Goal: Check status: Check status

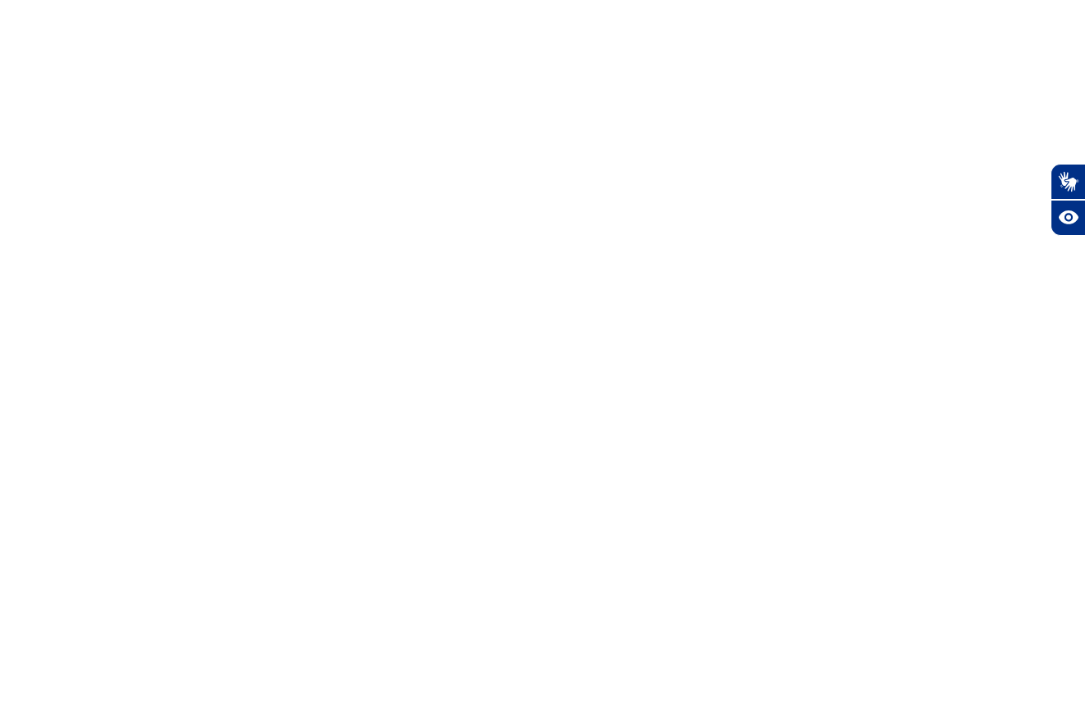
select select
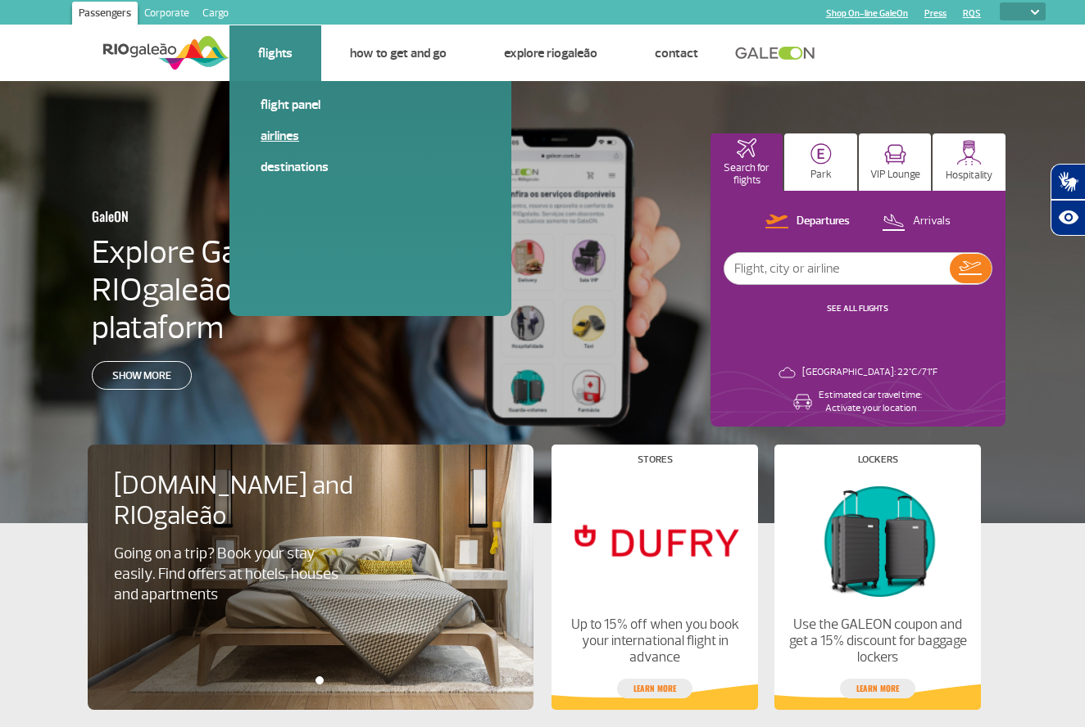
click at [283, 140] on link "Airlines" at bounding box center [370, 136] width 220 height 18
click at [290, 167] on link "Destinations" at bounding box center [370, 167] width 220 height 18
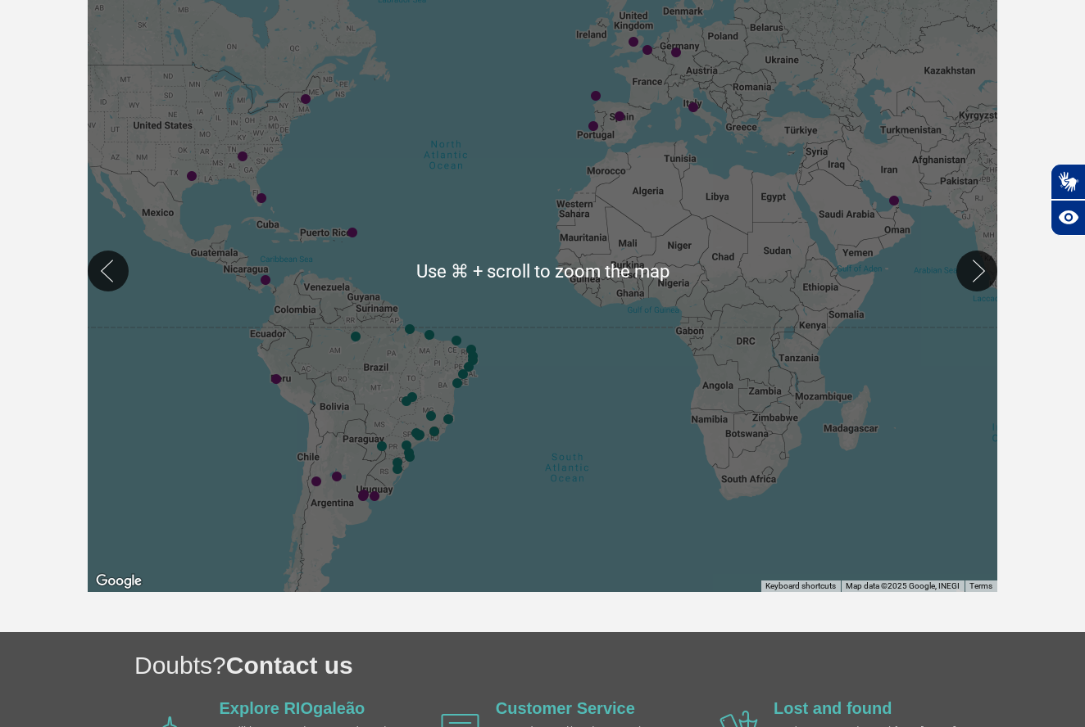
scroll to position [371, 0]
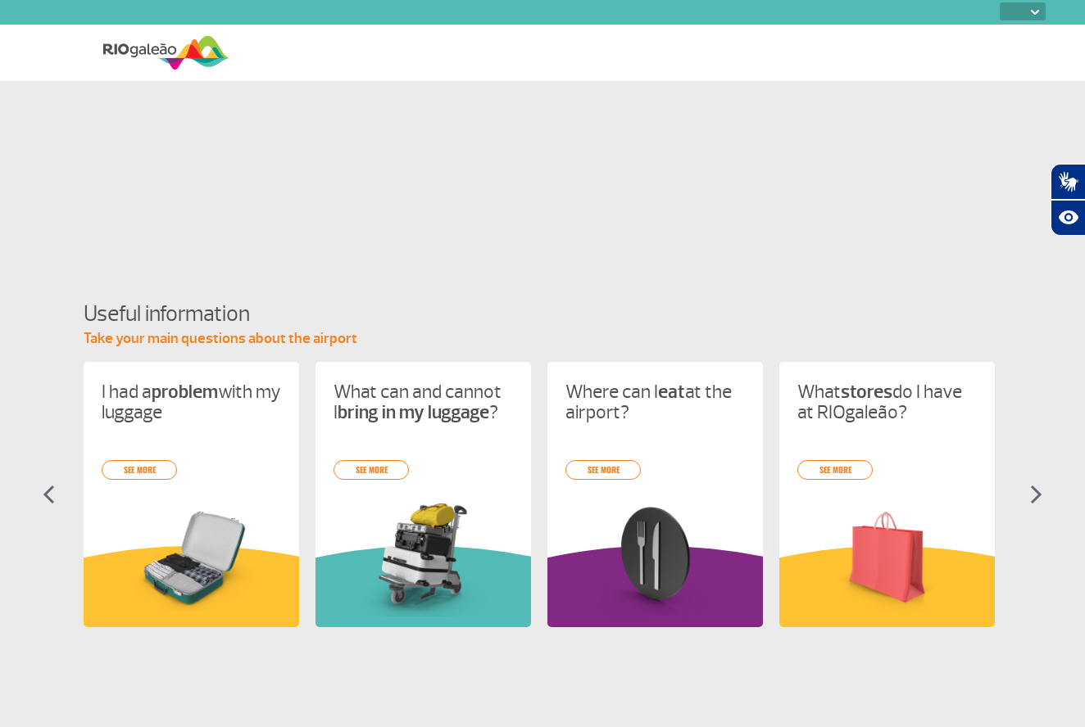
select select
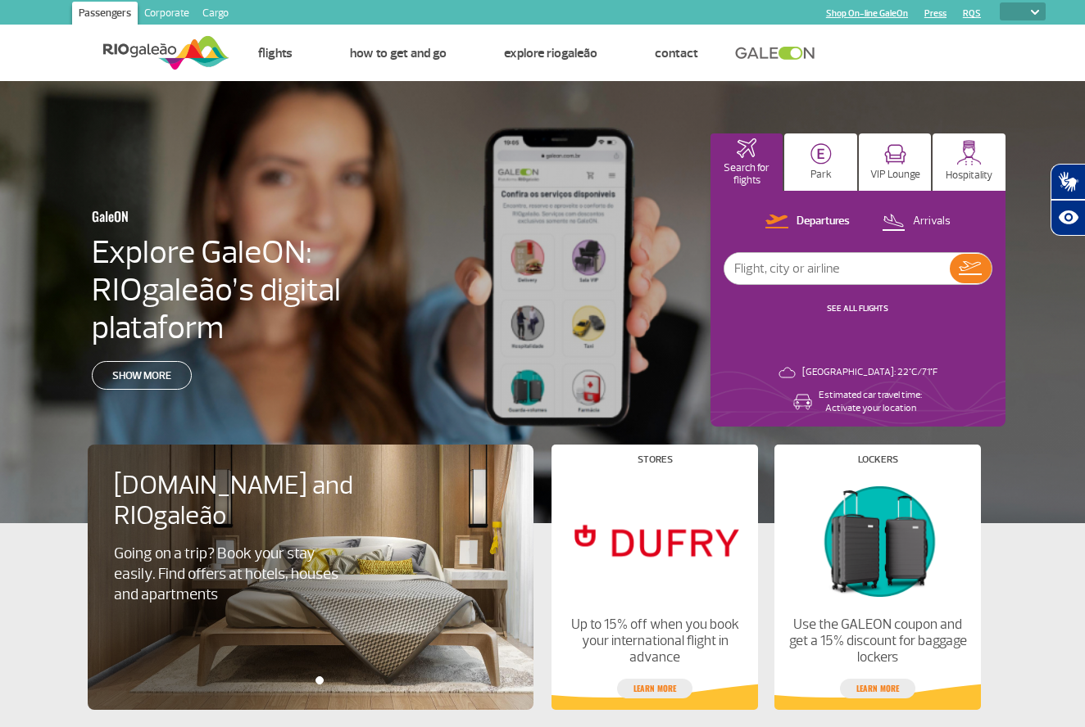
select select
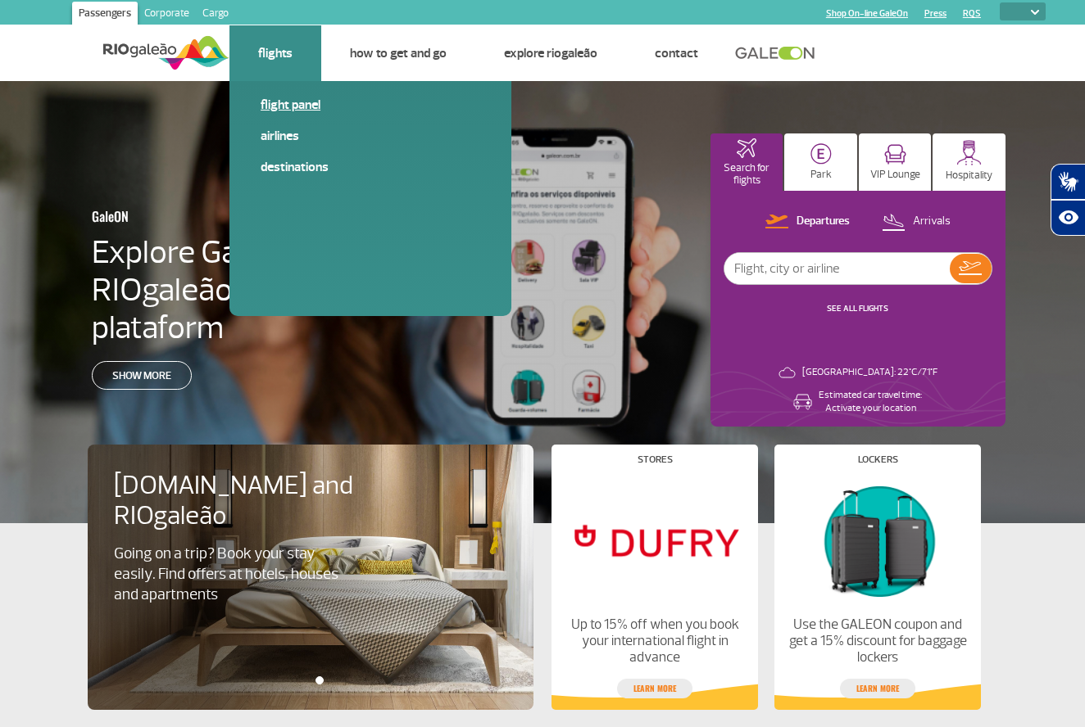
click at [304, 109] on link "Flight panel" at bounding box center [370, 105] width 220 height 18
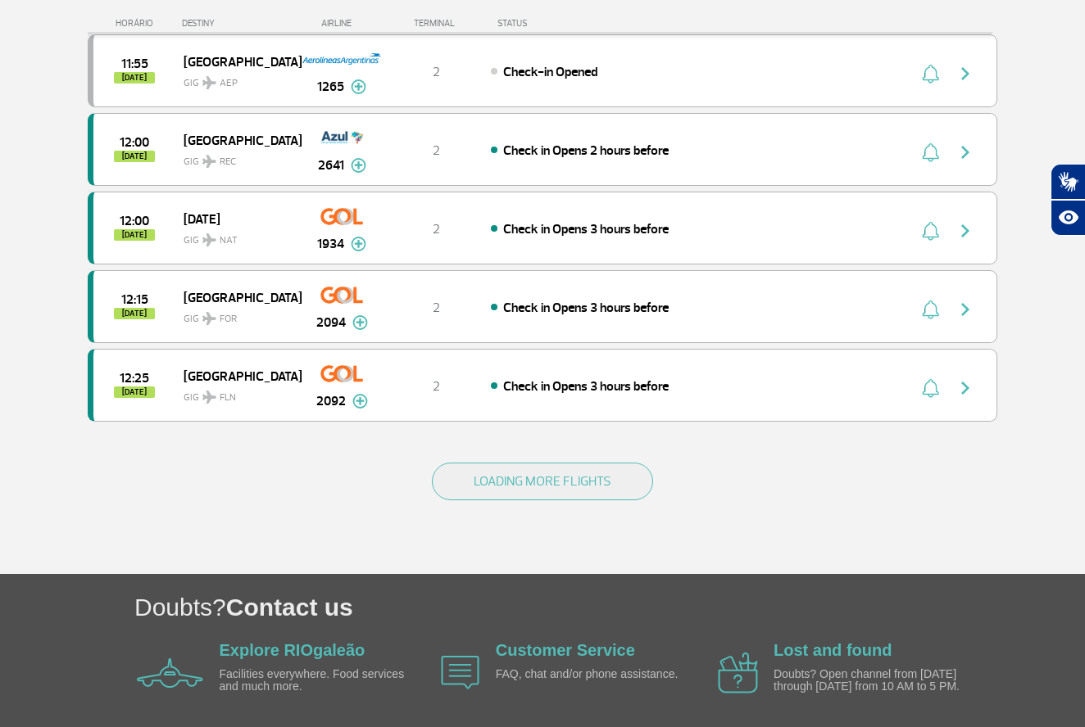
scroll to position [1429, 0]
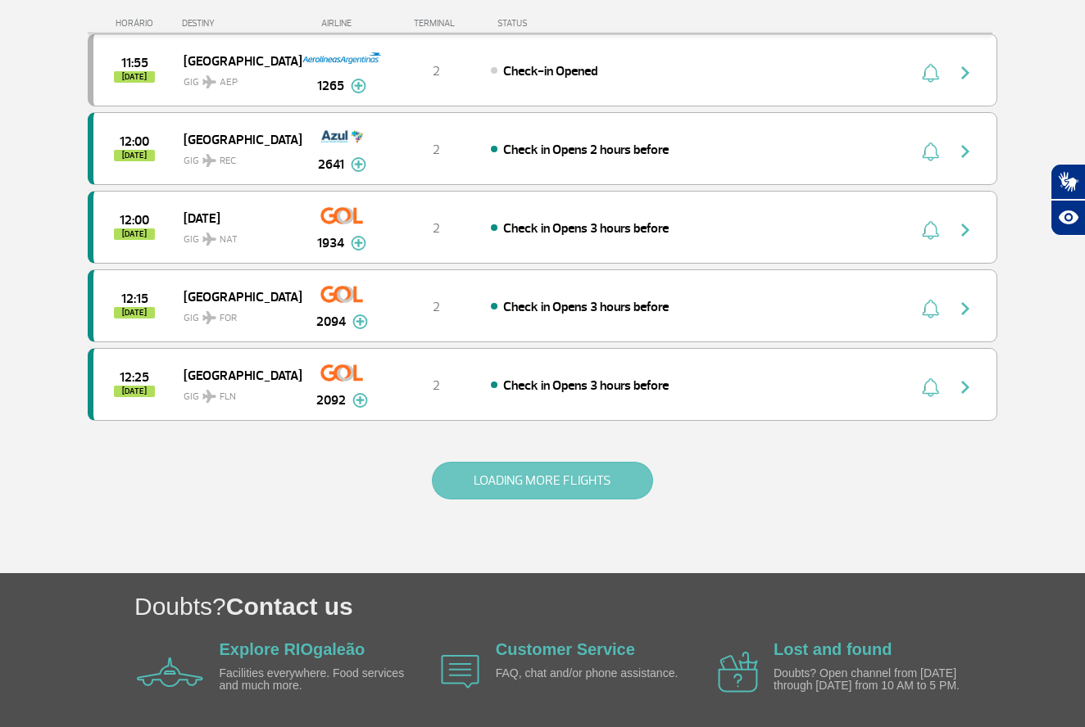
click at [603, 471] on button "LOADING MORE FLIGHTS" at bounding box center [542, 481] width 221 height 38
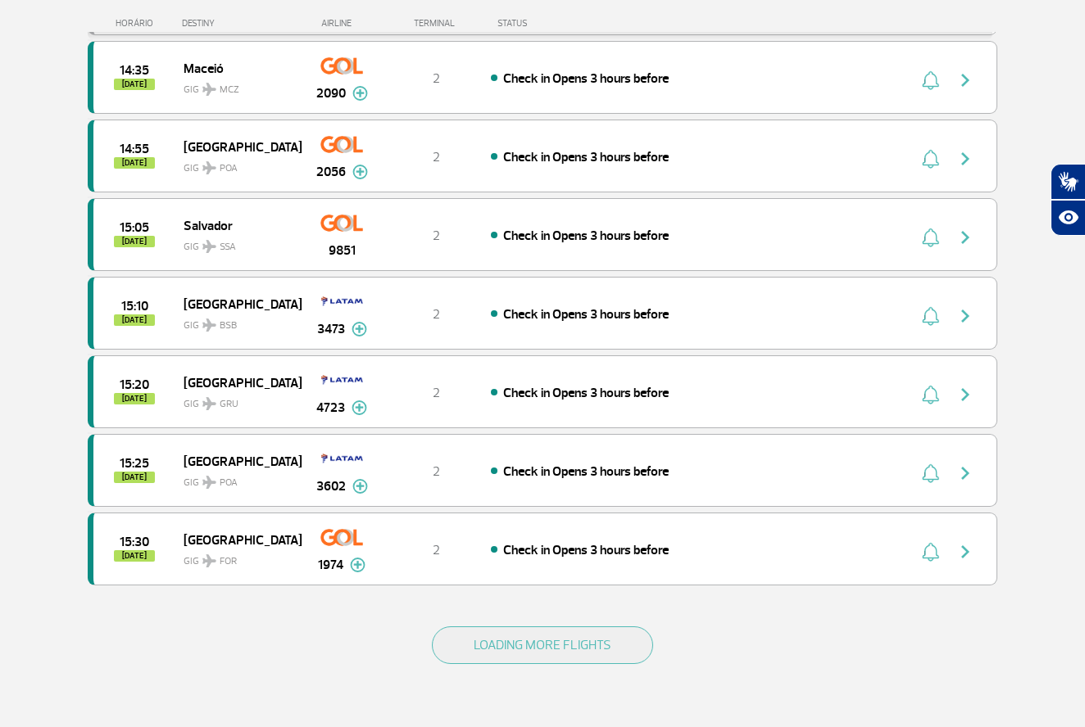
scroll to position [2827, 0]
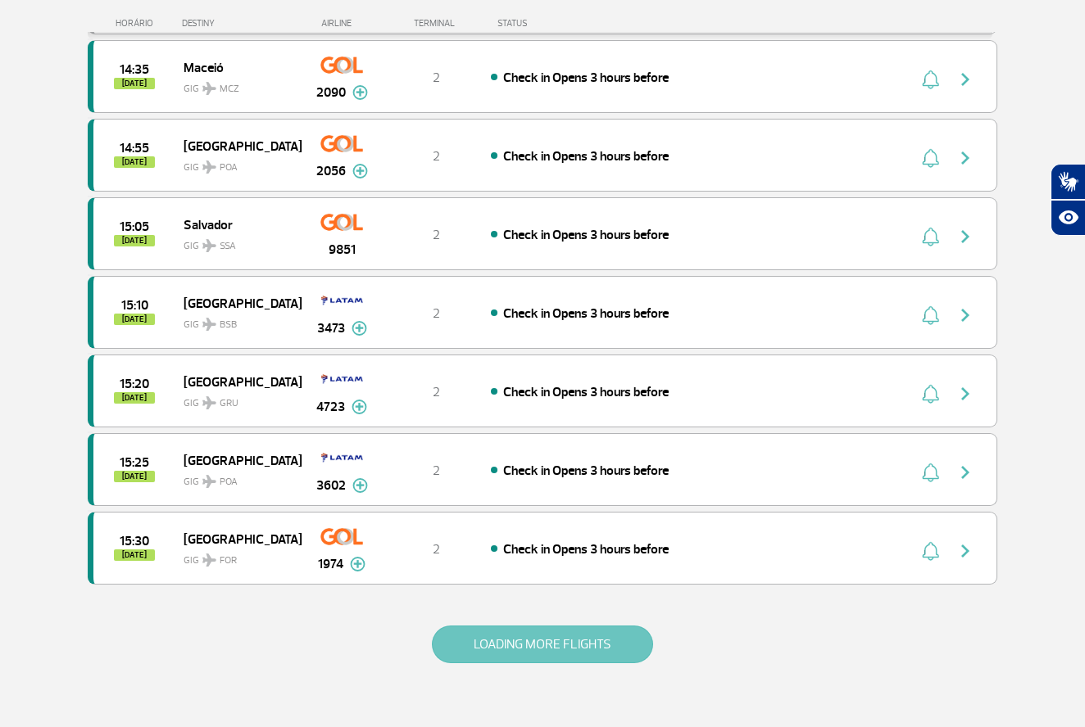
click at [586, 638] on button "LOADING MORE FLIGHTS" at bounding box center [542, 645] width 221 height 38
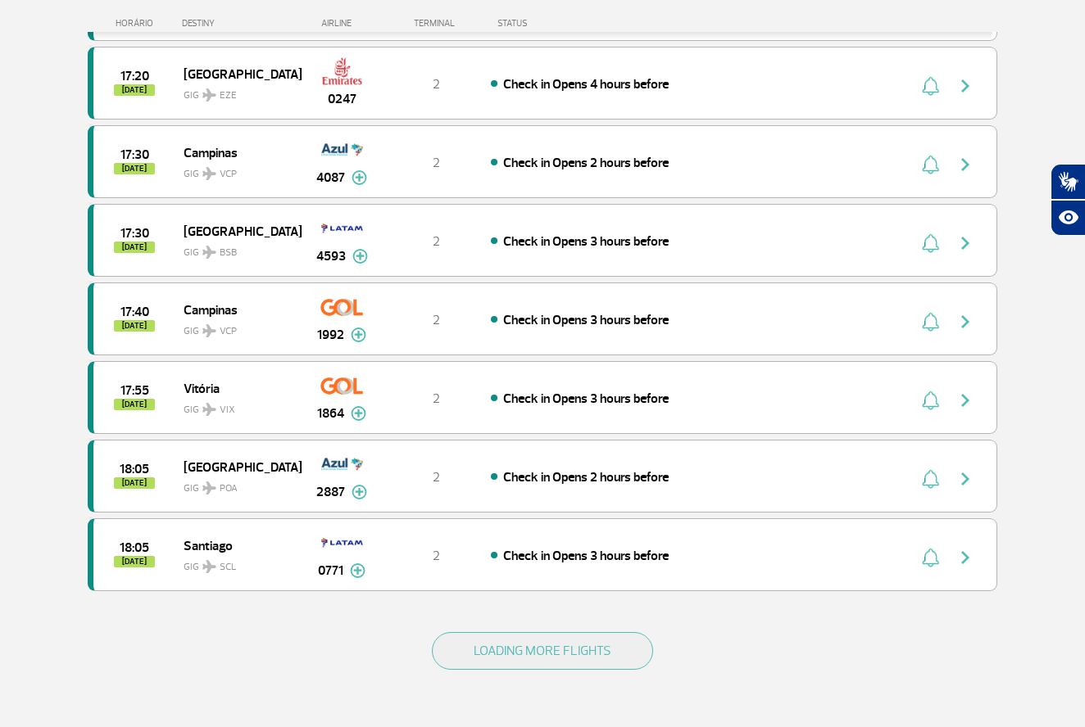
scroll to position [4394, 0]
click at [593, 644] on button "LOADING MORE FLIGHTS" at bounding box center [542, 651] width 221 height 38
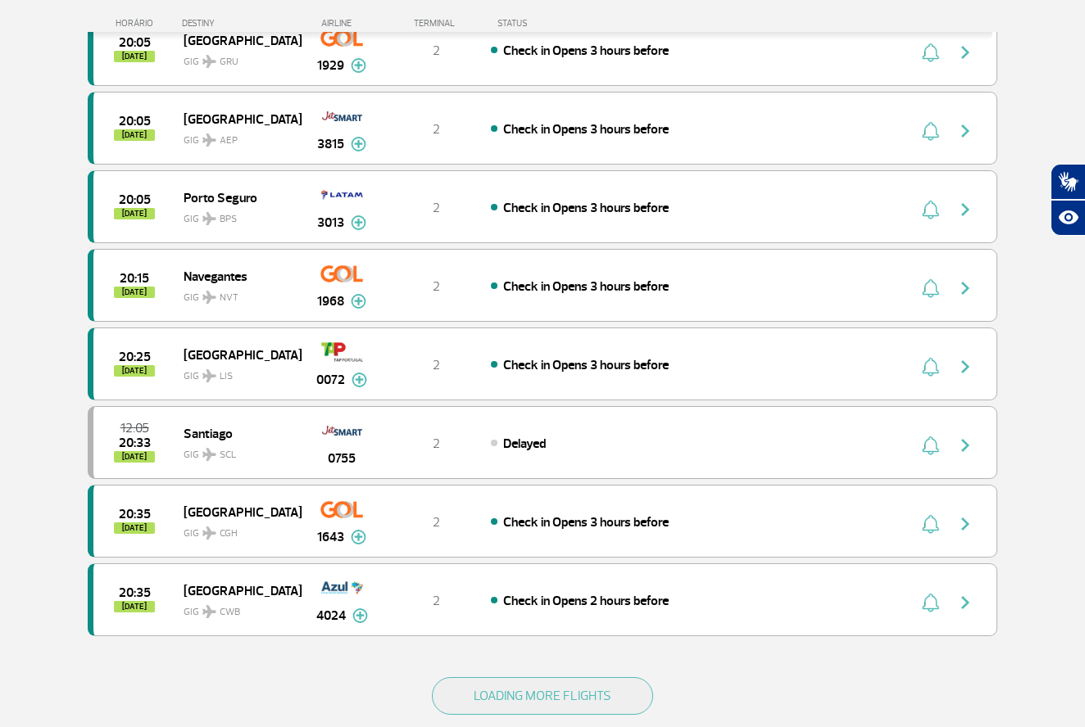
scroll to position [5968, 0]
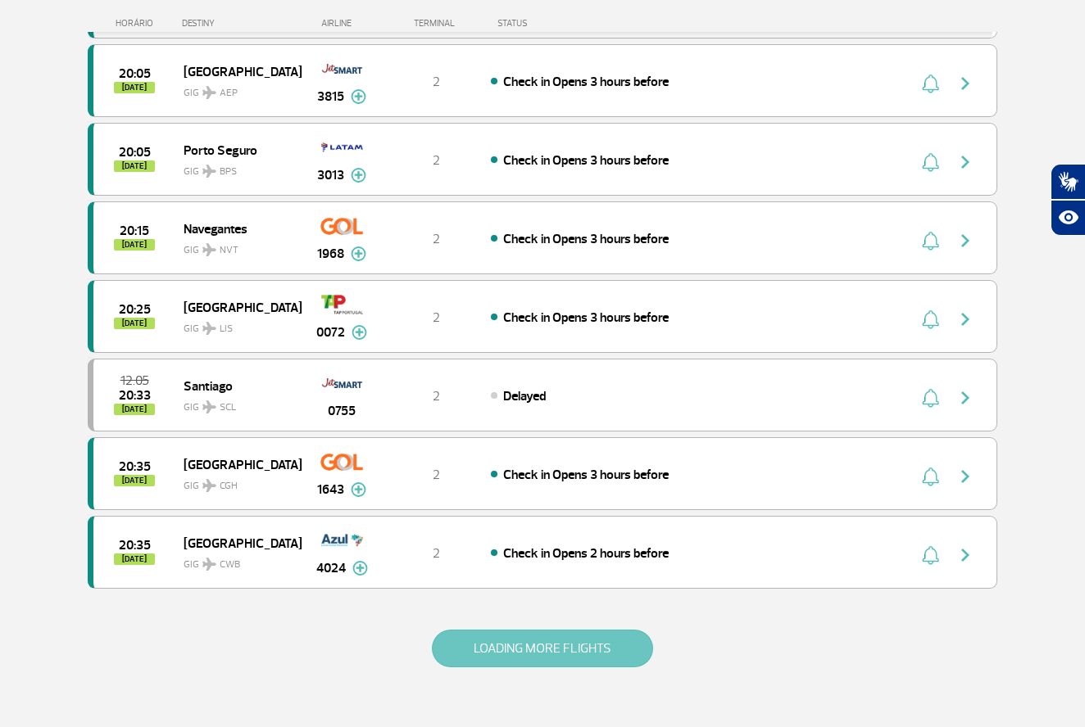
click at [557, 641] on button "LOADING MORE FLIGHTS" at bounding box center [542, 649] width 221 height 38
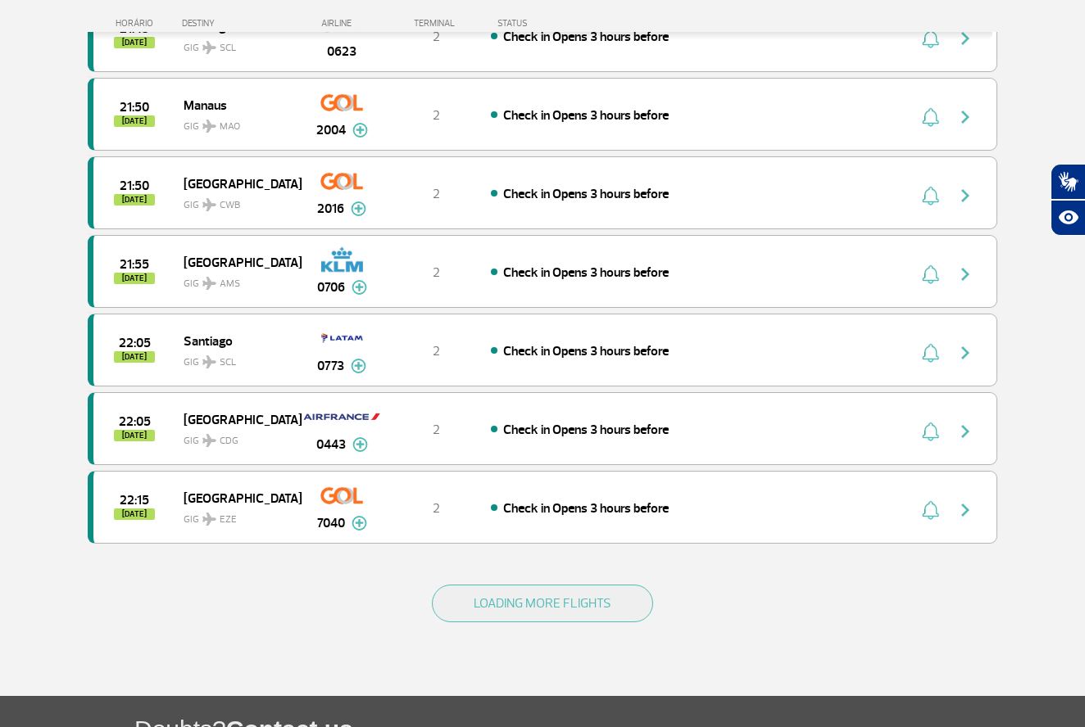
scroll to position [7587, 0]
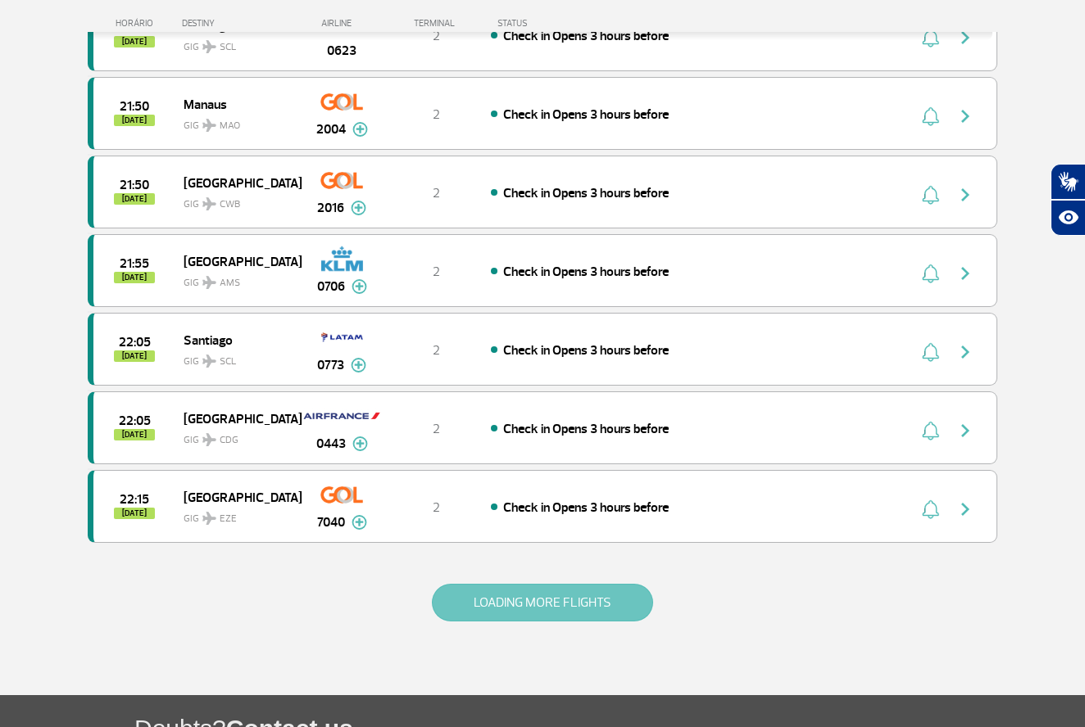
click at [589, 604] on button "LOADING MORE FLIGHTS" at bounding box center [542, 603] width 221 height 38
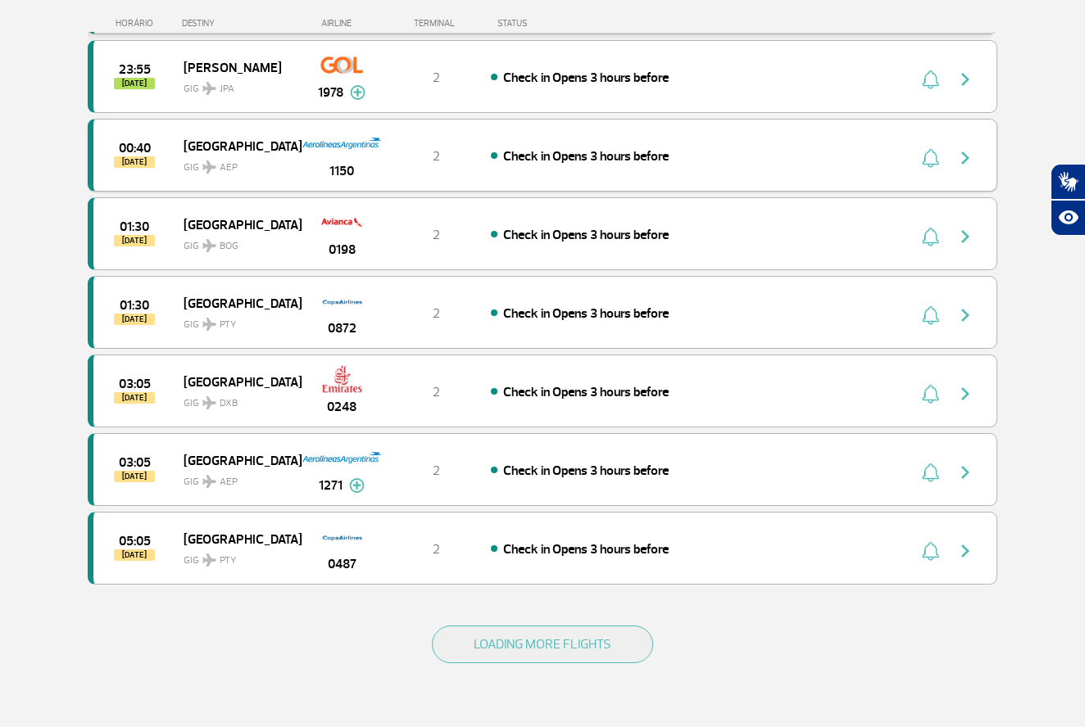
scroll to position [9125, 0]
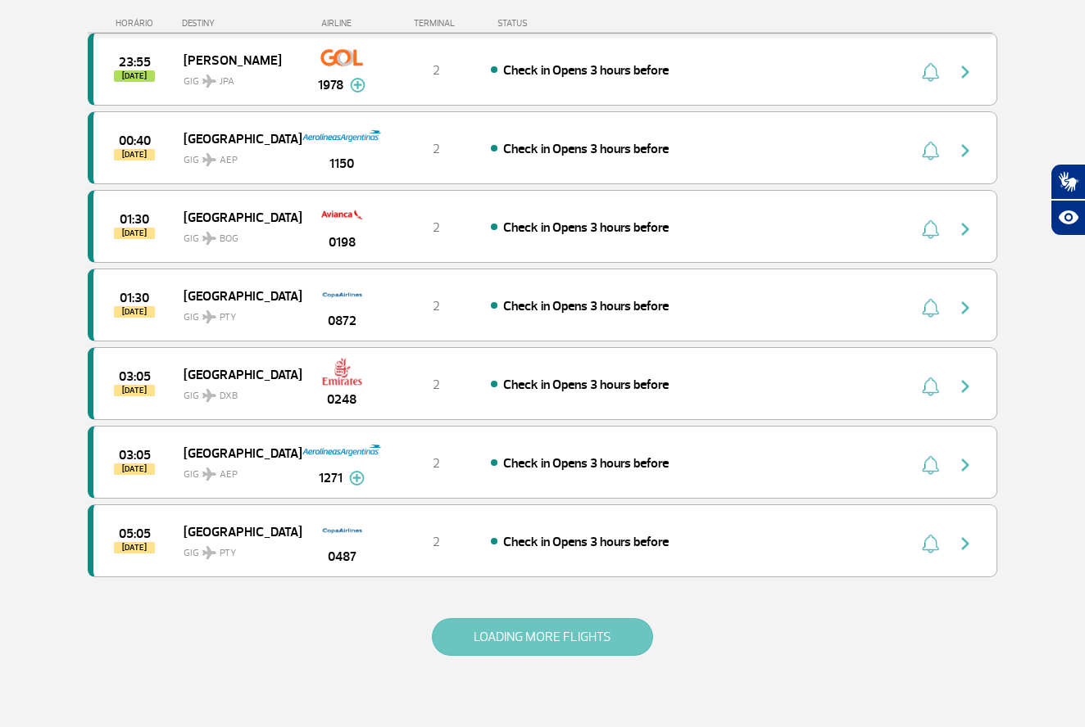
click at [586, 631] on button "LOADING MORE FLIGHTS" at bounding box center [542, 637] width 221 height 38
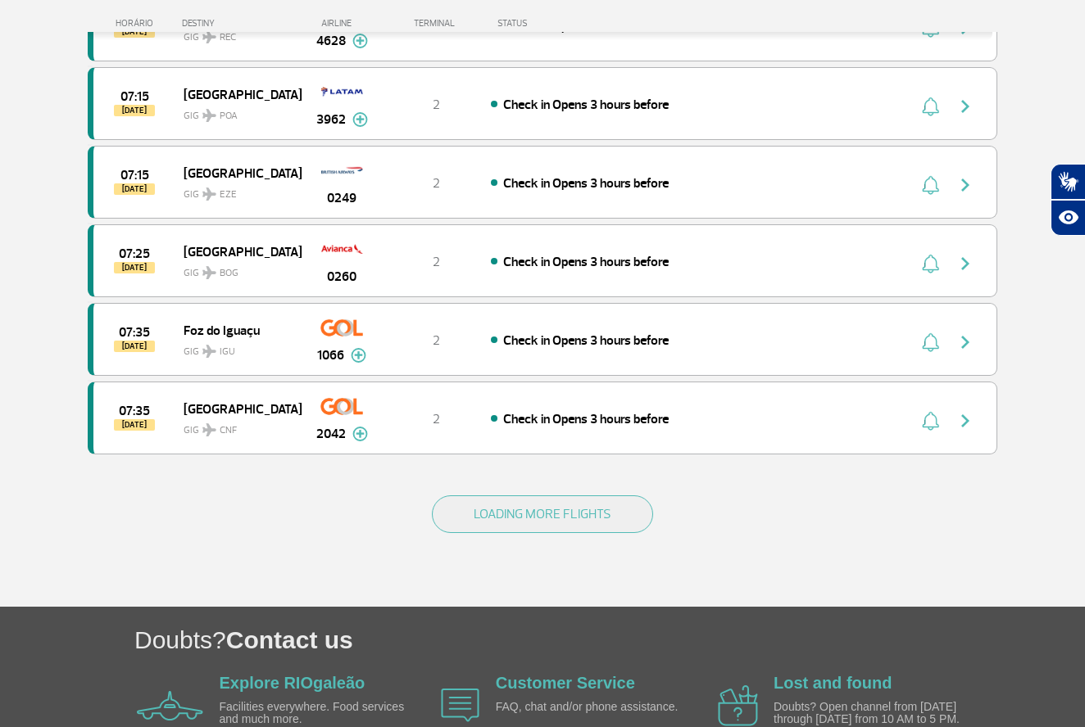
scroll to position [10822, 0]
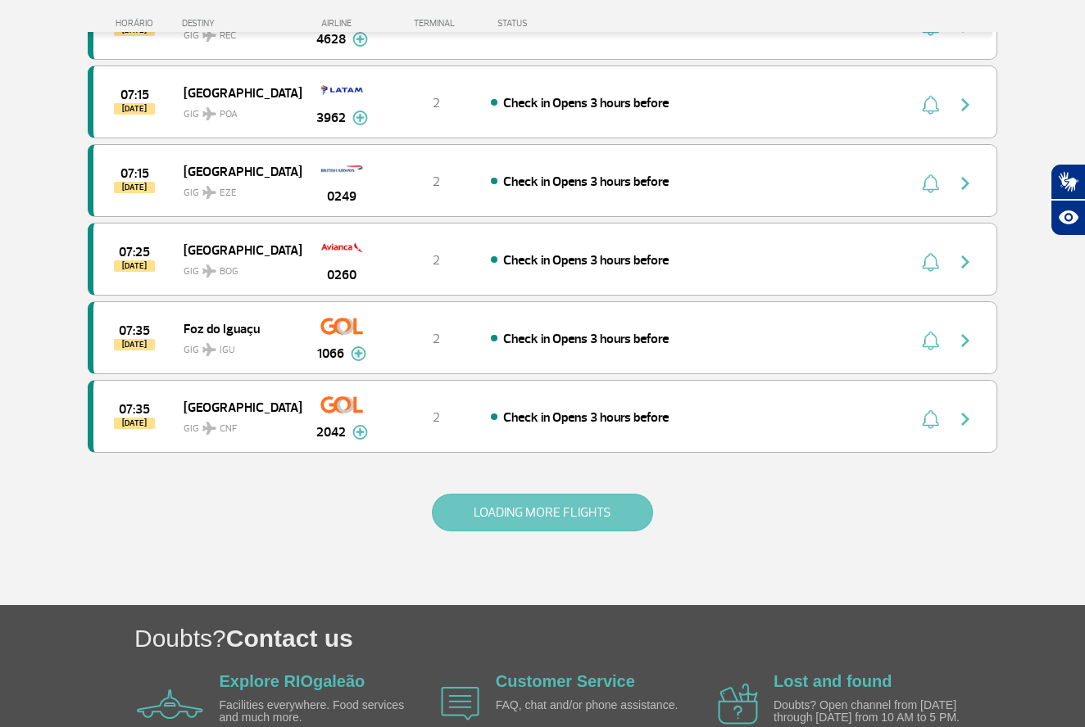
click at [541, 511] on button "LOADING MORE FLIGHTS" at bounding box center [542, 513] width 221 height 38
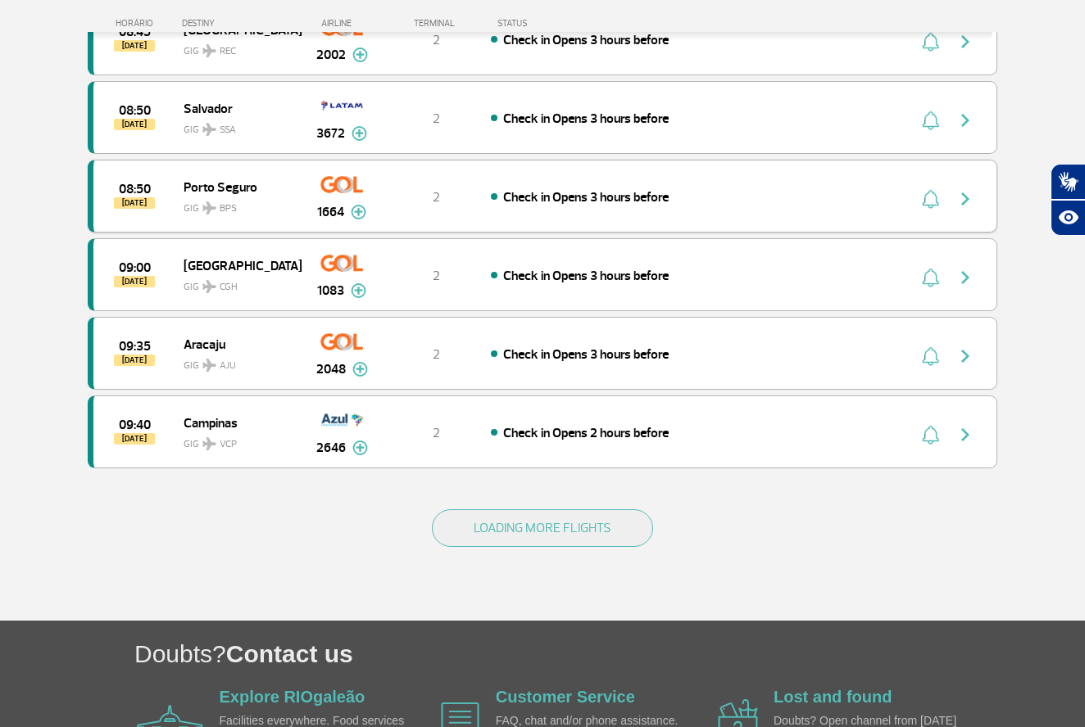
scroll to position [12382, 0]
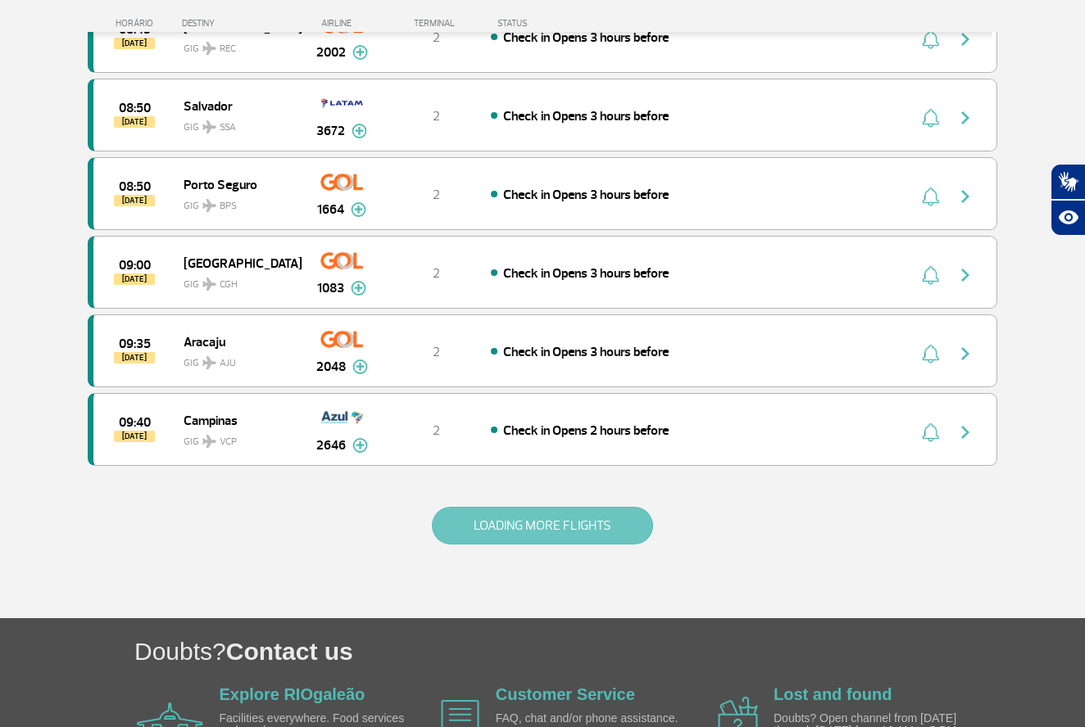
click at [559, 521] on button "LOADING MORE FLIGHTS" at bounding box center [542, 526] width 221 height 38
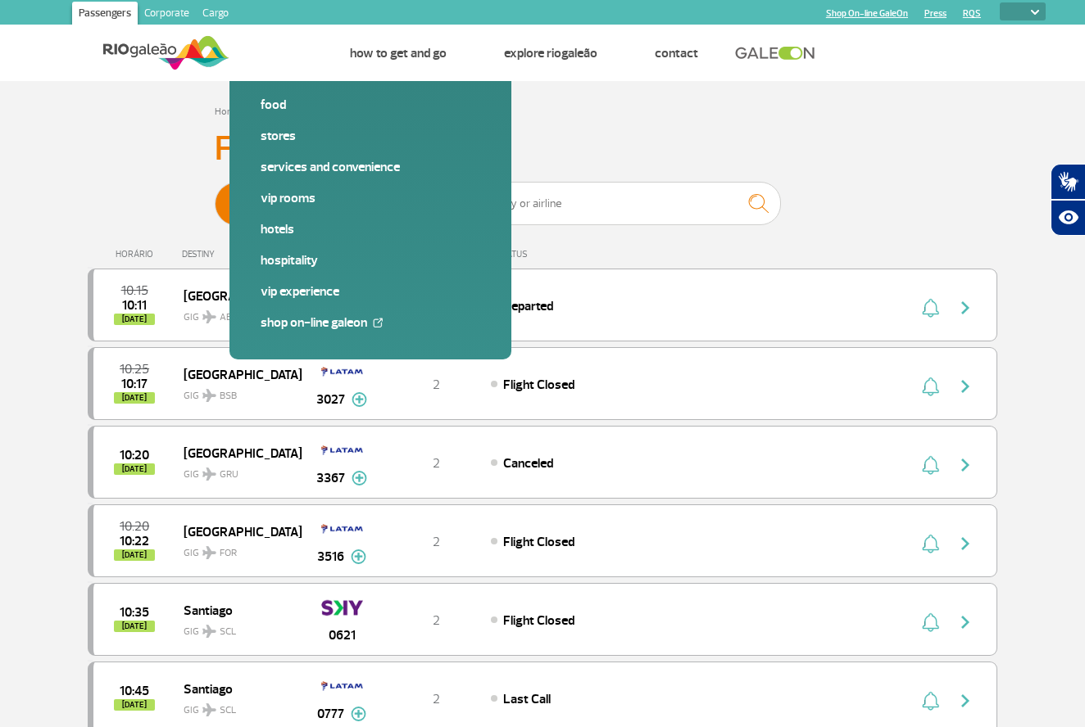
scroll to position [0, 0]
click at [405, 217] on span "Arrivals" at bounding box center [405, 204] width 38 height 43
click at [215, 196] on input "Departures Arrivals" at bounding box center [215, 196] width 0 height 0
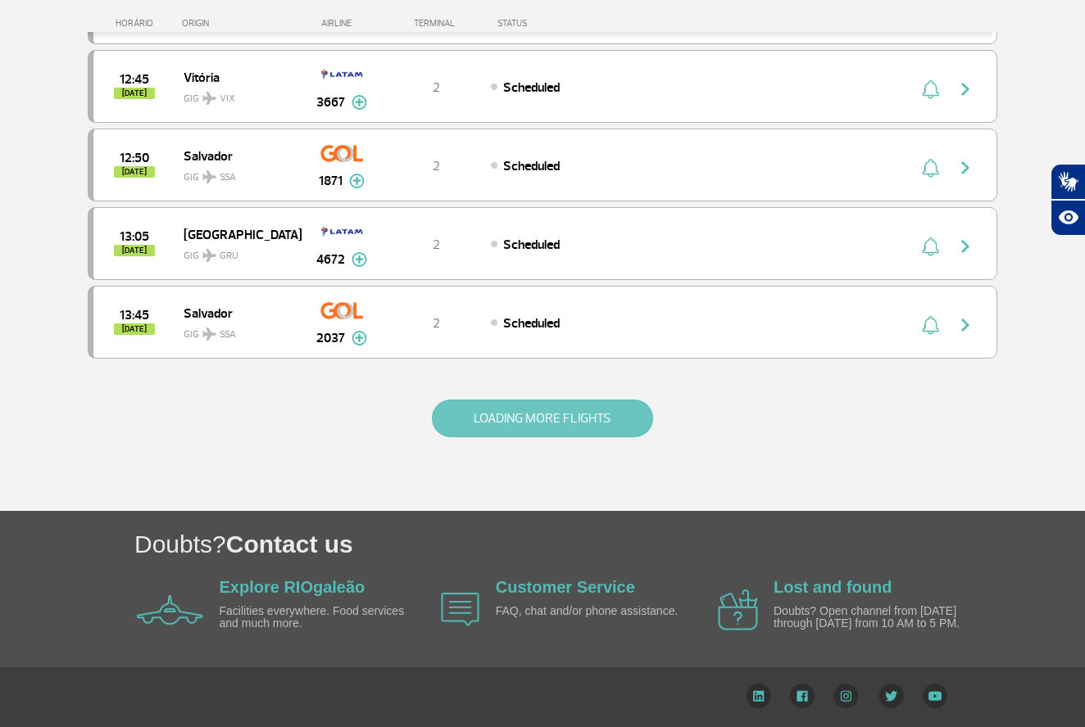
scroll to position [1492, 0]
click at [575, 414] on button "LOADING MORE FLIGHTS" at bounding box center [542, 419] width 221 height 38
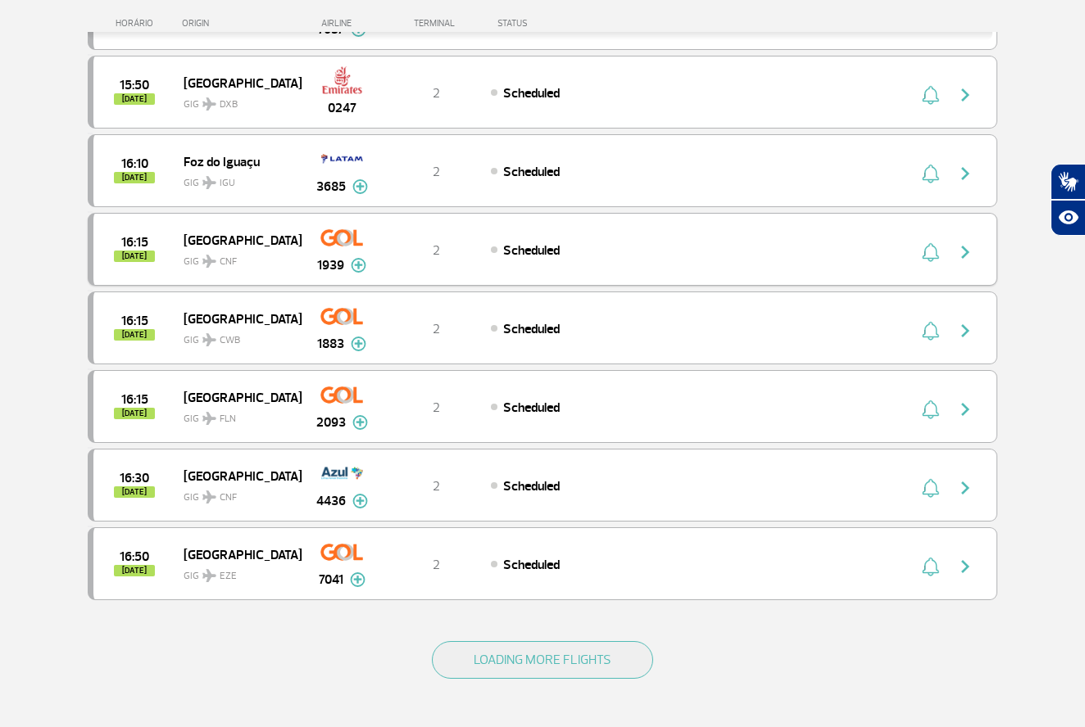
scroll to position [2824, 0]
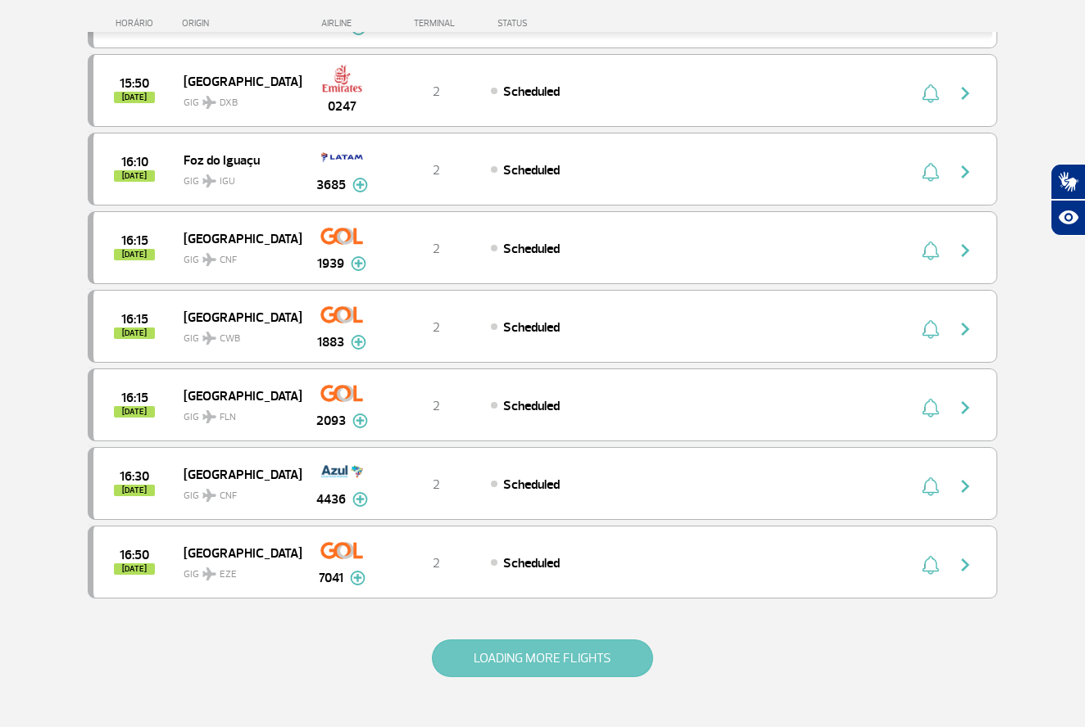
click at [593, 645] on button "LOADING MORE FLIGHTS" at bounding box center [542, 659] width 221 height 38
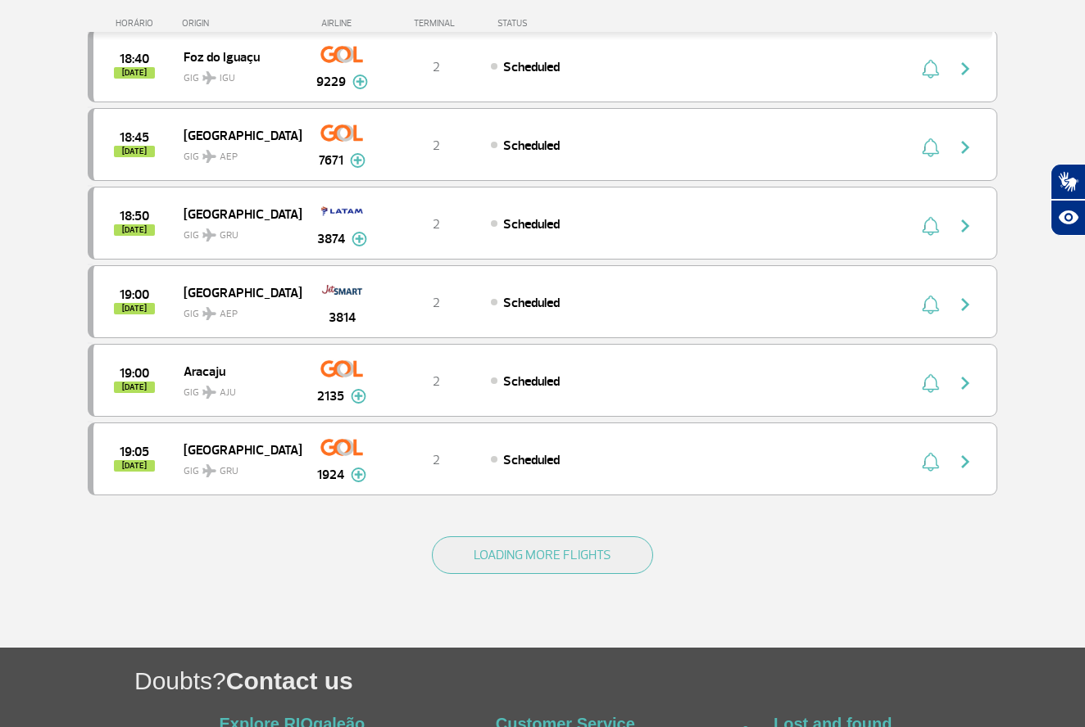
scroll to position [4502, 0]
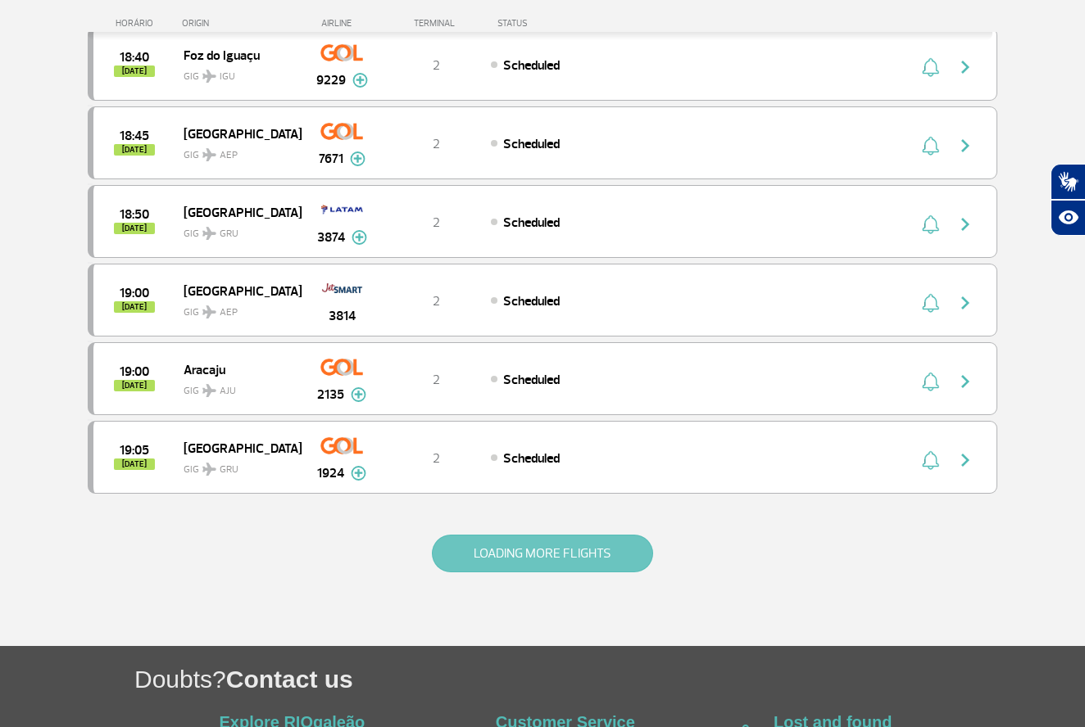
click at [560, 562] on button "LOADING MORE FLIGHTS" at bounding box center [542, 554] width 221 height 38
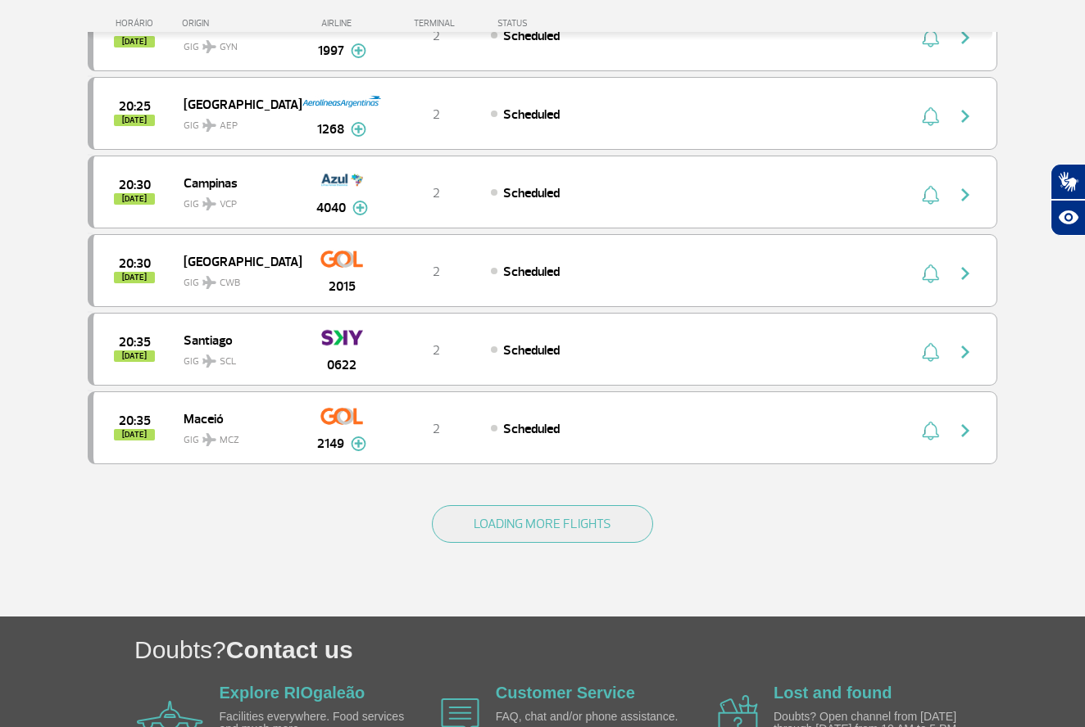
scroll to position [6143, 0]
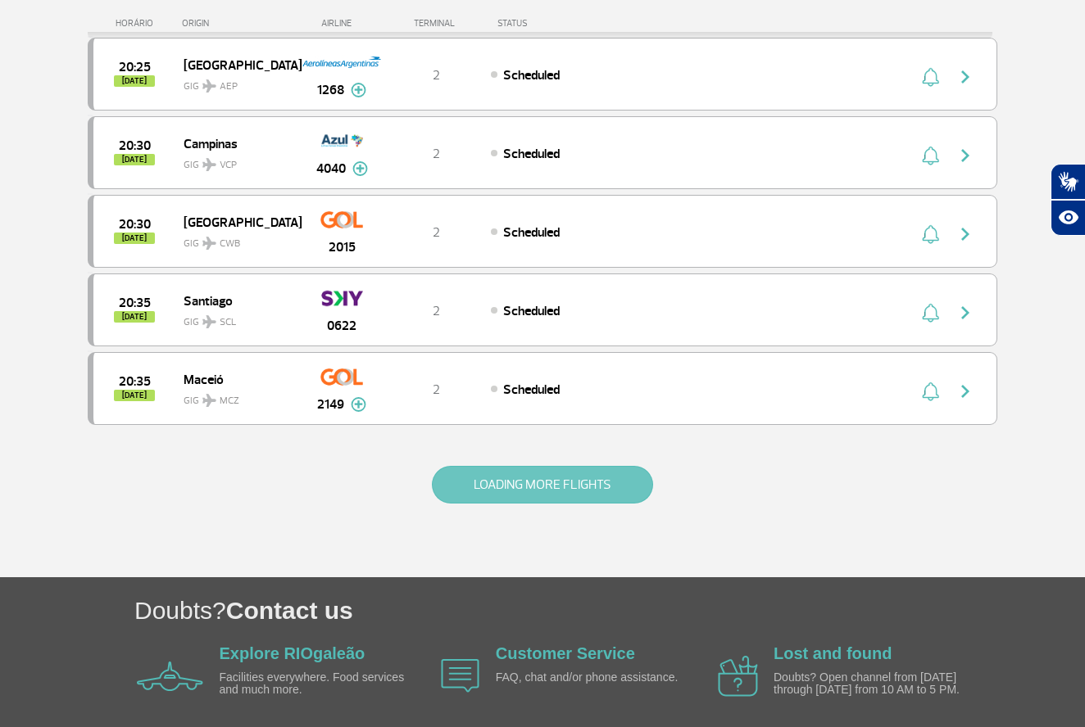
click at [550, 496] on button "LOADING MORE FLIGHTS" at bounding box center [542, 485] width 221 height 38
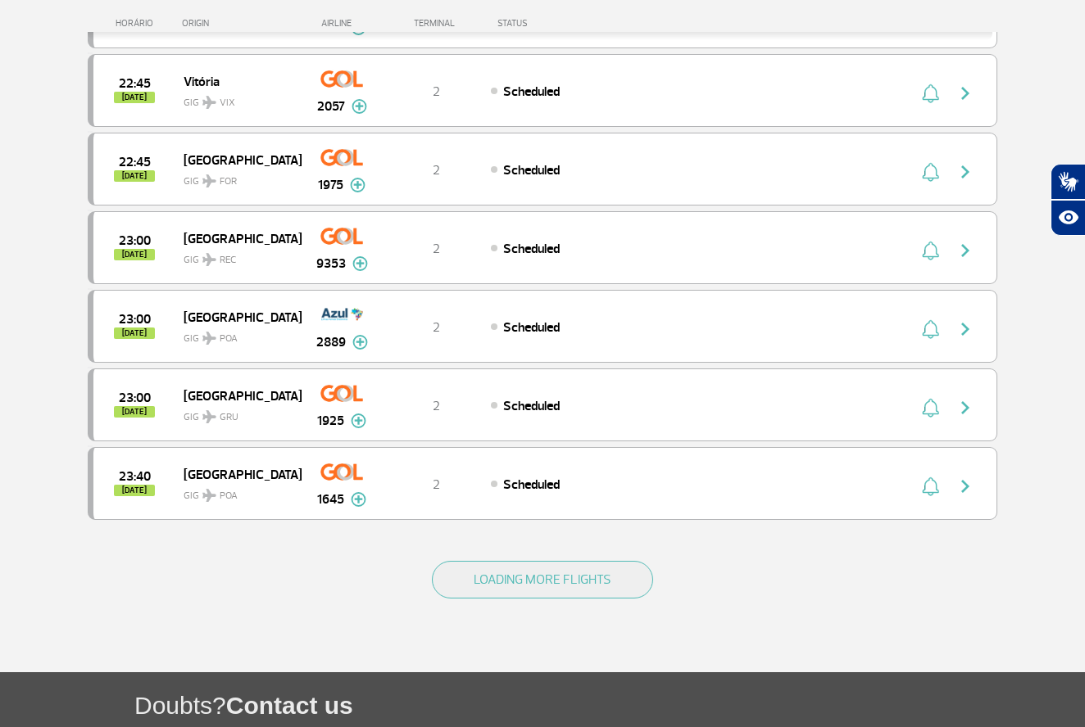
scroll to position [7623, 0]
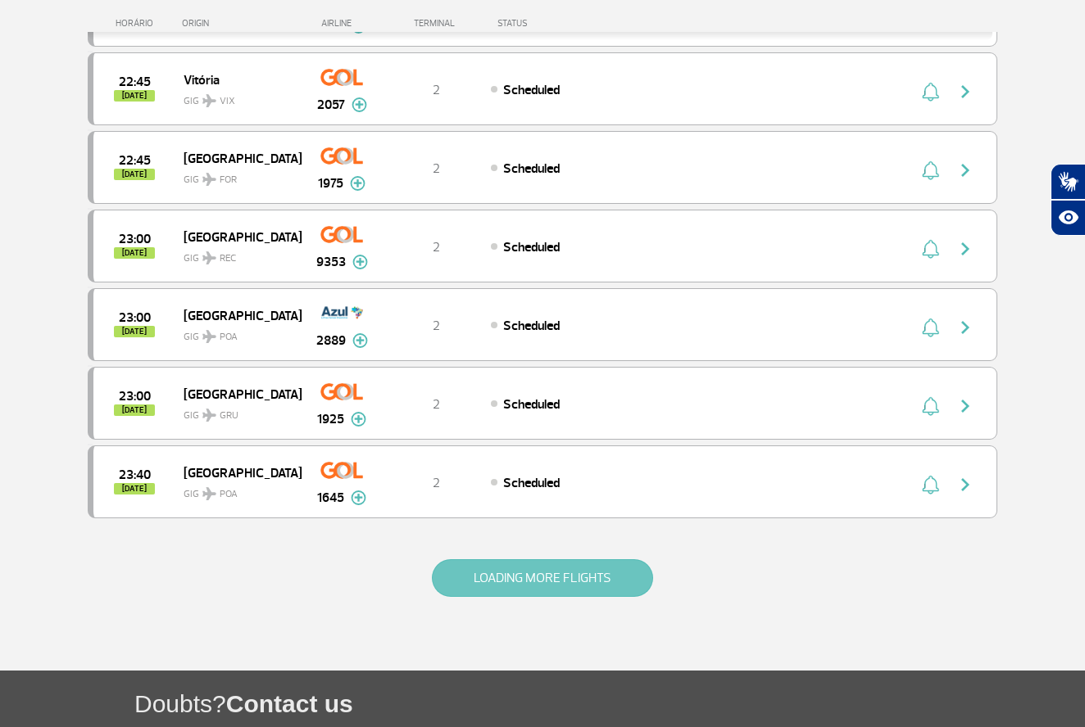
click at [528, 561] on button "LOADING MORE FLIGHTS" at bounding box center [542, 578] width 221 height 38
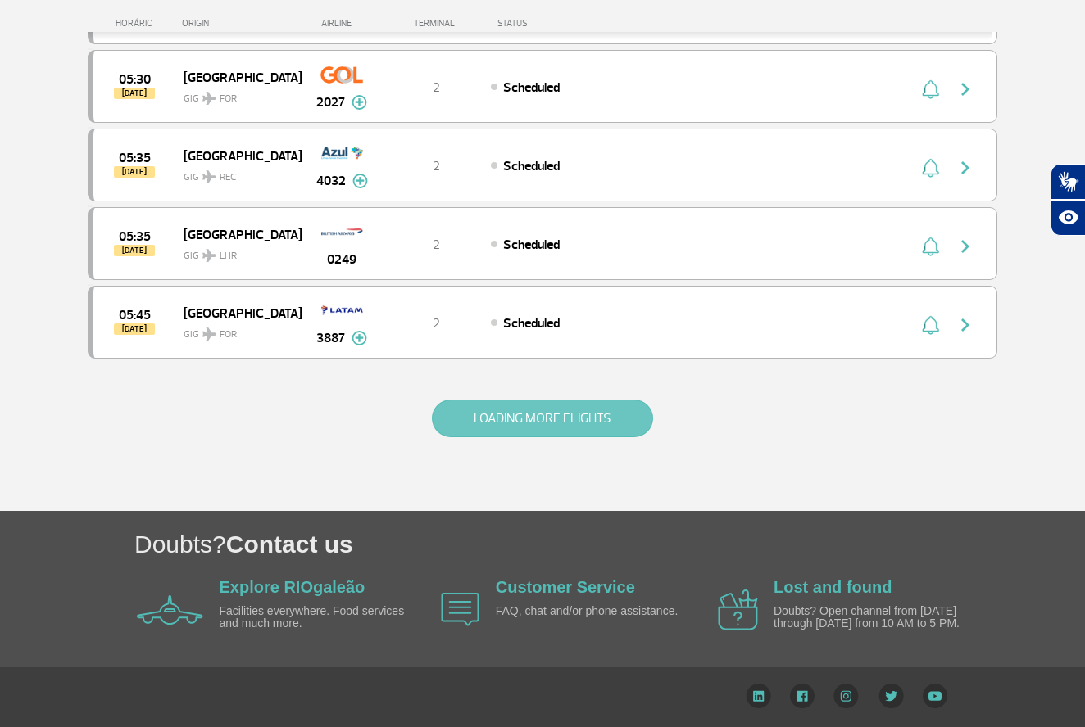
scroll to position [9344, 0]
click at [482, 404] on button "LOADING MORE FLIGHTS" at bounding box center [542, 419] width 221 height 38
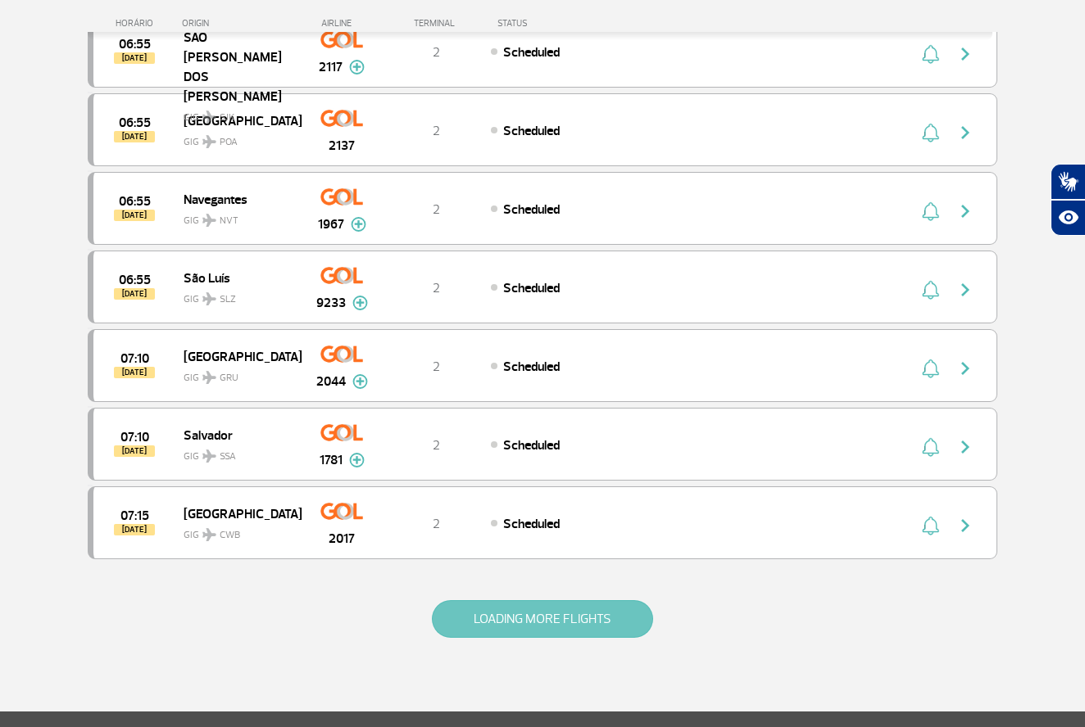
scroll to position [10718, 0]
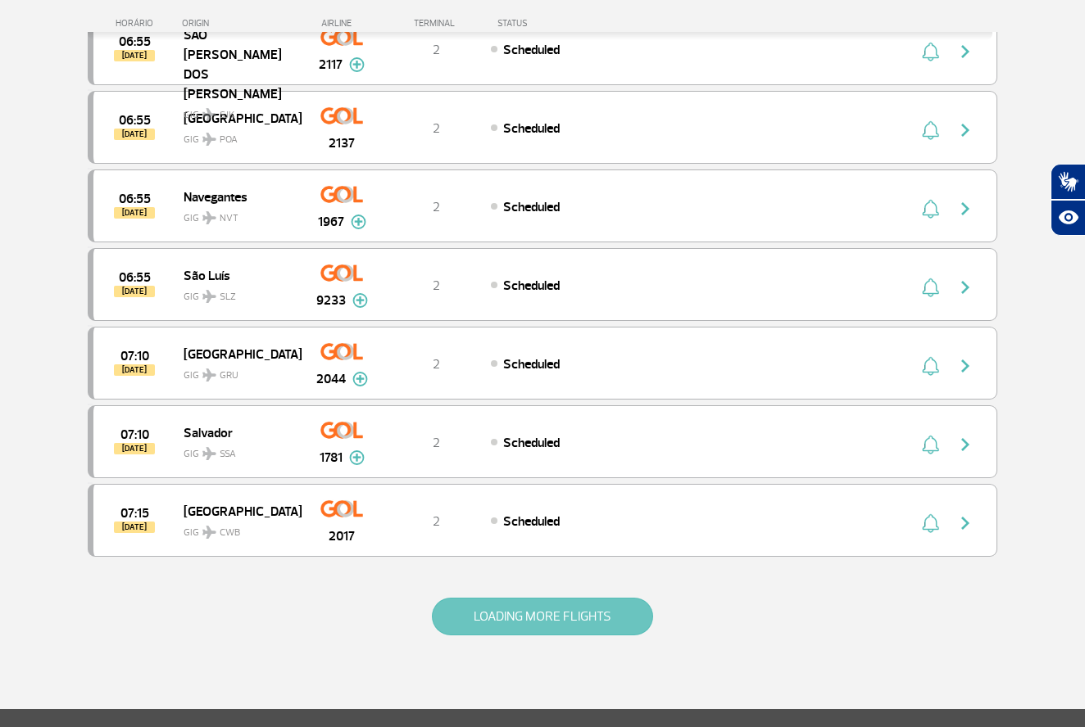
click at [528, 611] on button "LOADING MORE FLIGHTS" at bounding box center [542, 617] width 221 height 38
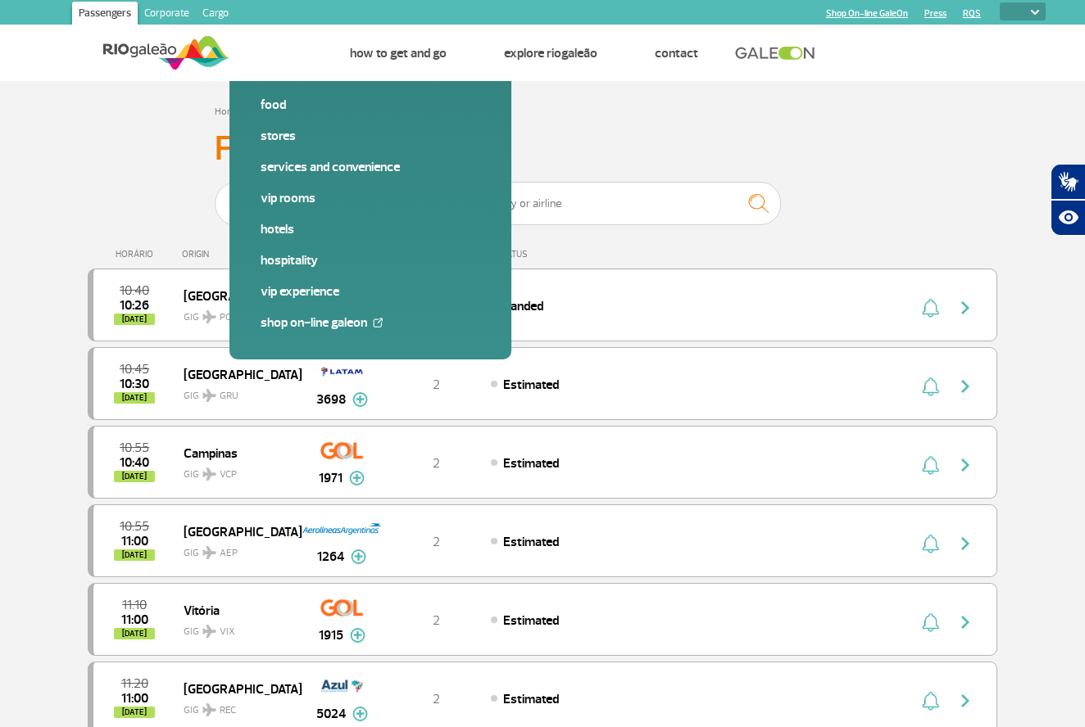
scroll to position [0, 0]
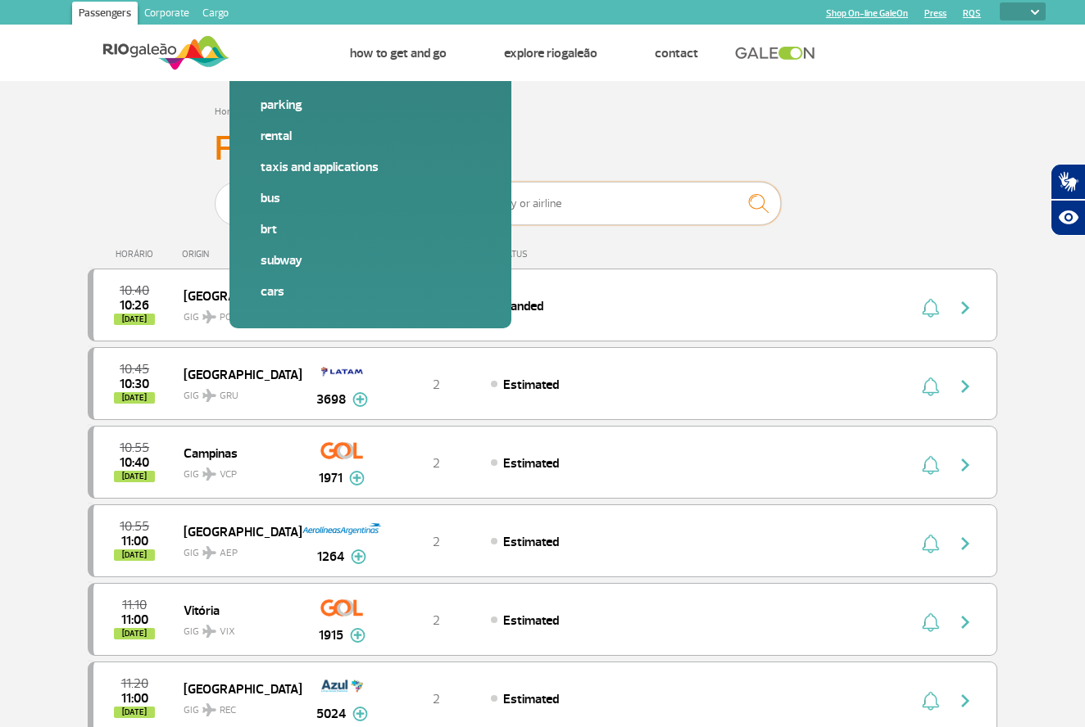
click at [658, 197] on input "text" at bounding box center [617, 203] width 328 height 43
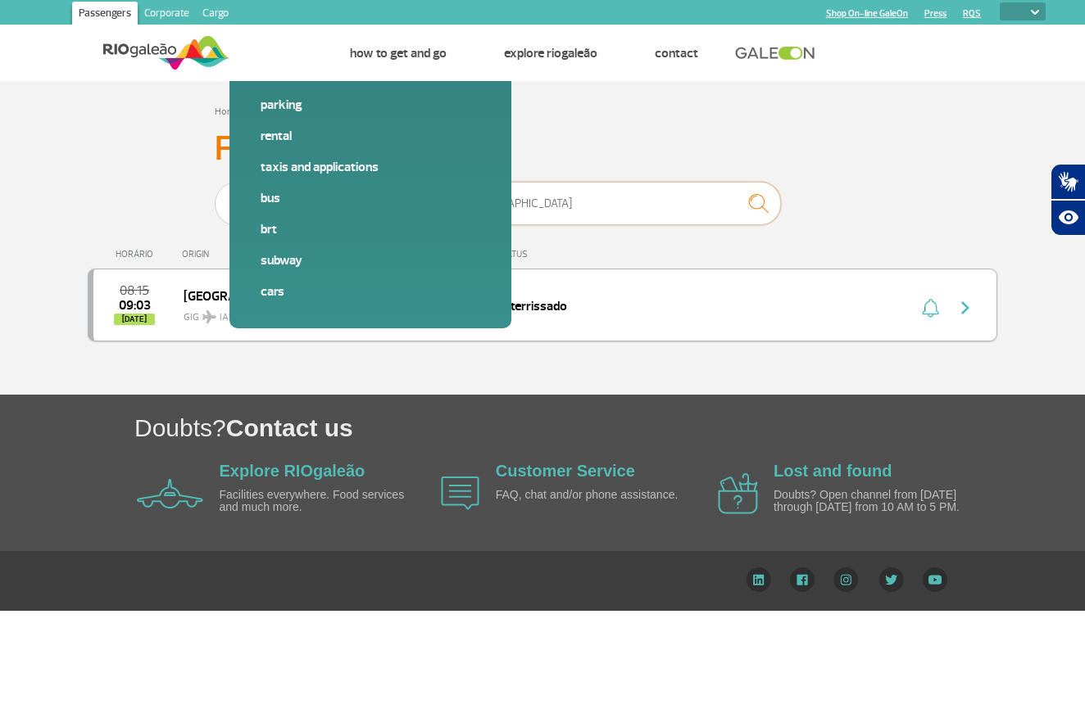
type input "[GEOGRAPHIC_DATA]"
click at [547, 307] on span "Aterrissado" at bounding box center [535, 306] width 64 height 16
